Goal: Information Seeking & Learning: Learn about a topic

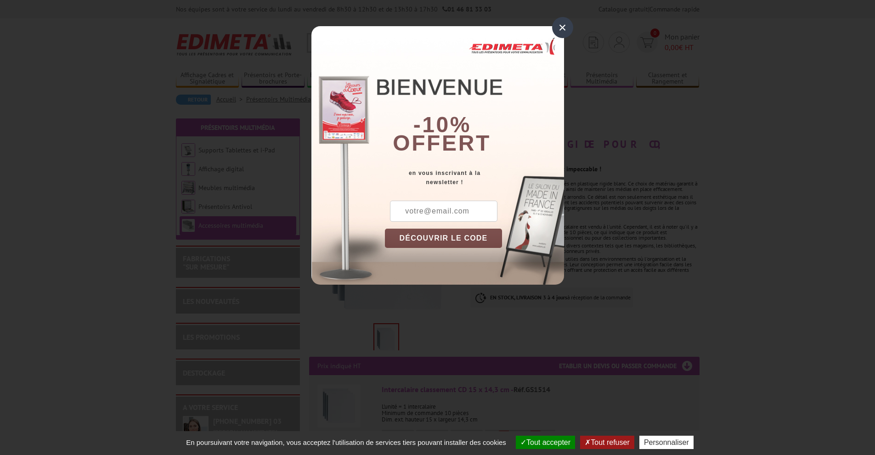
click at [565, 23] on div "×" at bounding box center [562, 27] width 21 height 21
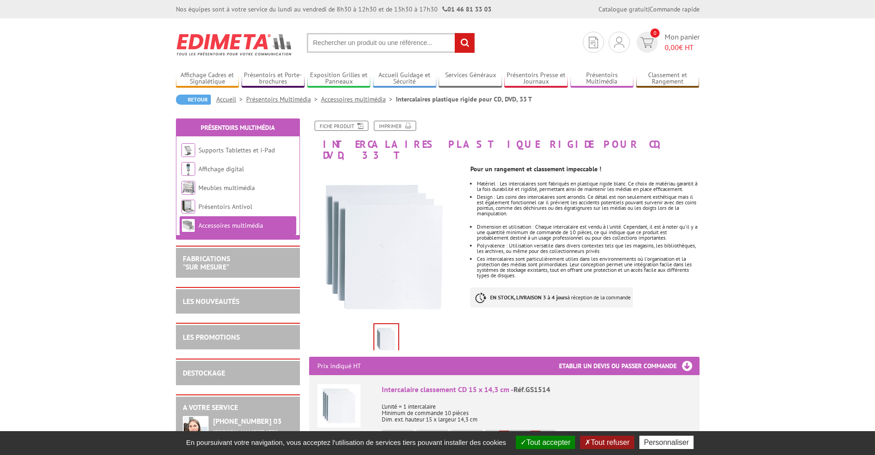
click at [348, 39] on input "text" at bounding box center [391, 43] width 168 height 20
click at [347, 43] on input "text" at bounding box center [391, 43] width 168 height 20
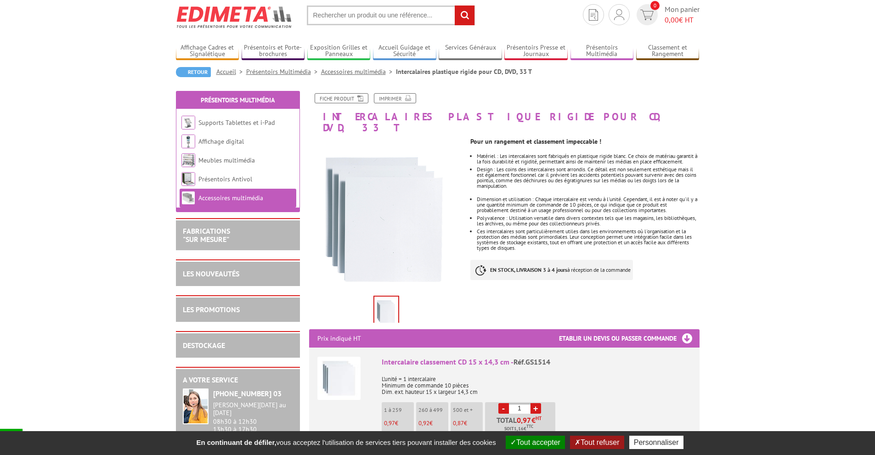
scroll to position [25, 0]
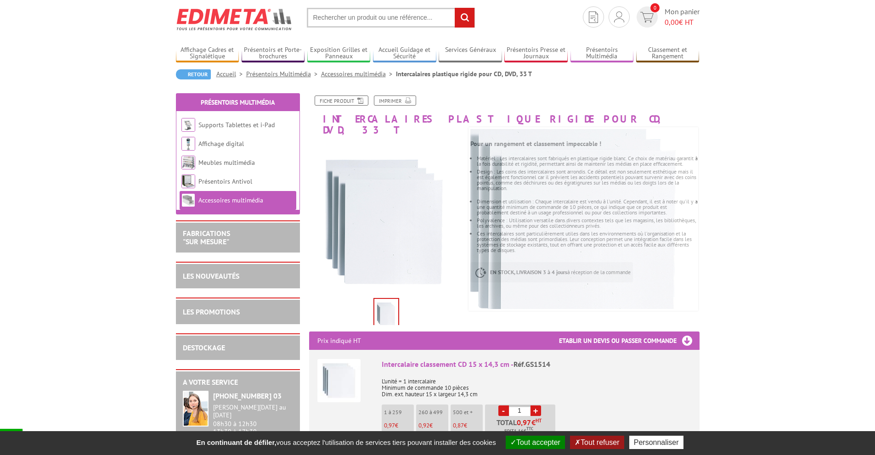
click at [378, 22] on input "text" at bounding box center [391, 18] width 168 height 20
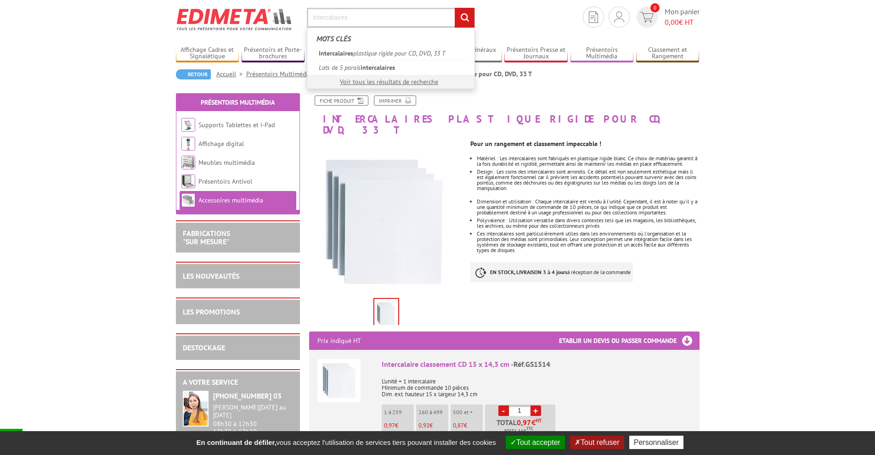
type input "intercalaires"
click at [455, 8] on input "rechercher" at bounding box center [465, 18] width 20 height 20
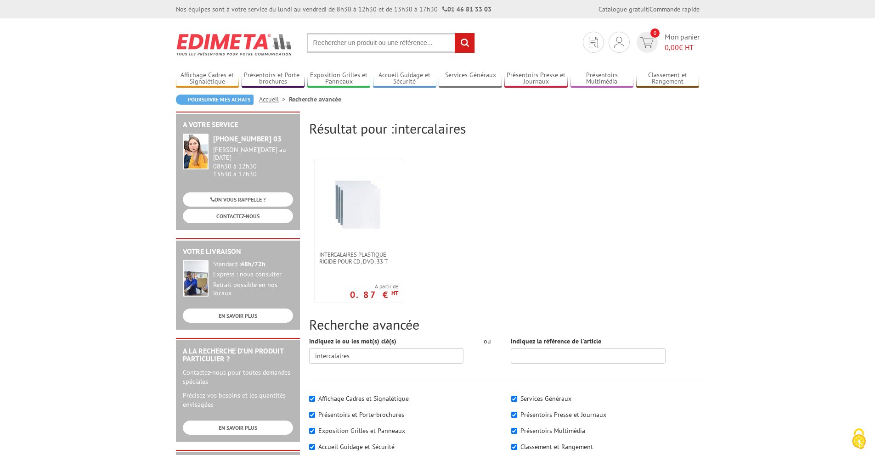
click at [368, 44] on input "text" at bounding box center [391, 43] width 168 height 20
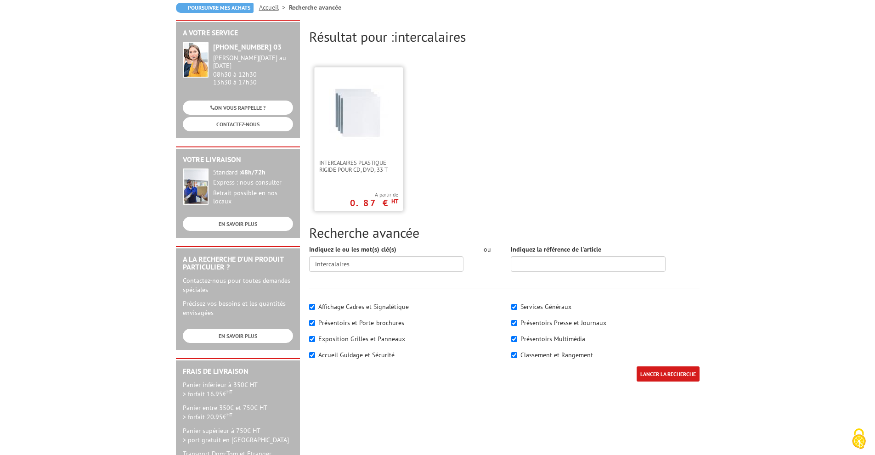
scroll to position [138, 0]
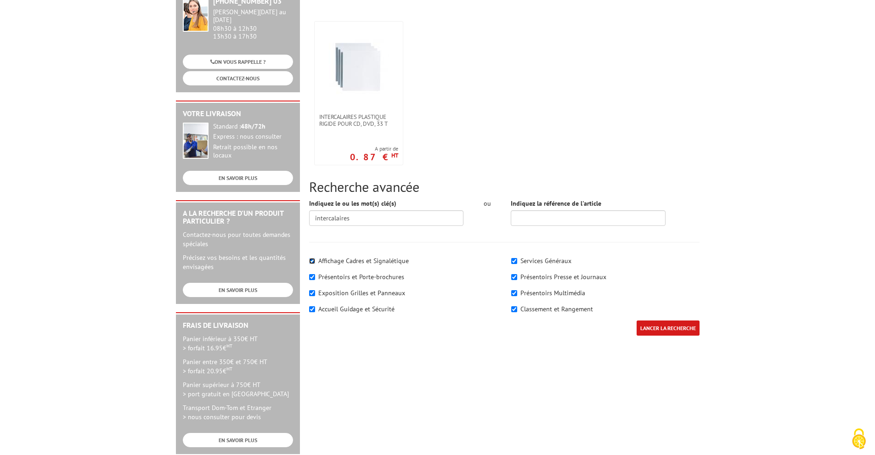
click at [311, 260] on input"] "Affichage Cadres et Signalétique" at bounding box center [312, 261] width 6 height 6
checkbox input"] "false"
click at [309, 293] on input"] "Exposition Grilles et Panneaux" at bounding box center [312, 293] width 6 height 6
checkbox input"] "false"
click at [309, 308] on input"] "Accueil Guidage et Sécurité" at bounding box center [312, 309] width 6 height 6
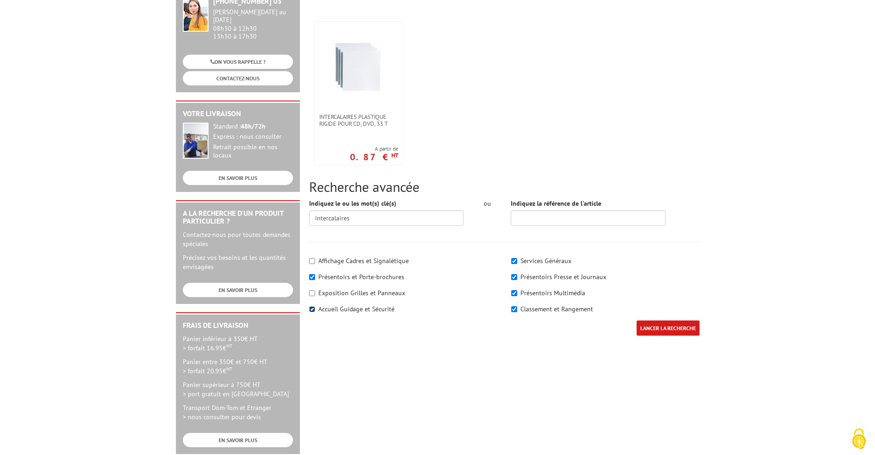
checkbox input"] "false"
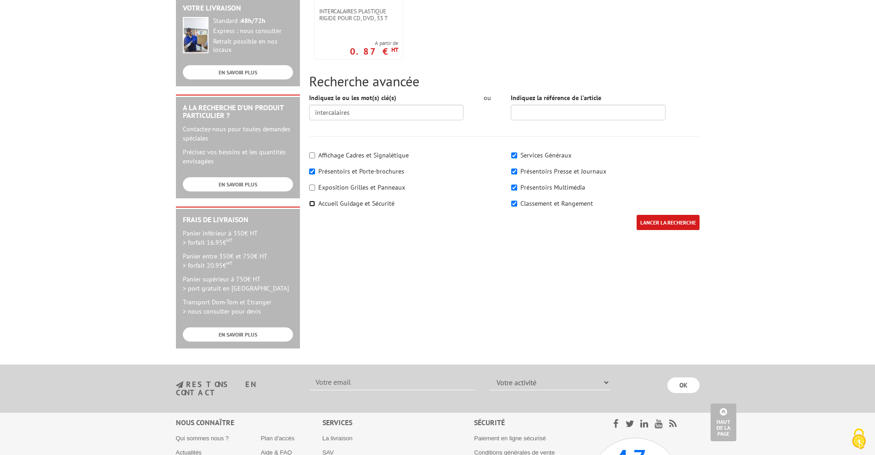
scroll to position [244, 0]
click at [671, 228] on input "LANCER LA RECHERCHE" at bounding box center [668, 221] width 63 height 15
